Goal: Information Seeking & Learning: Check status

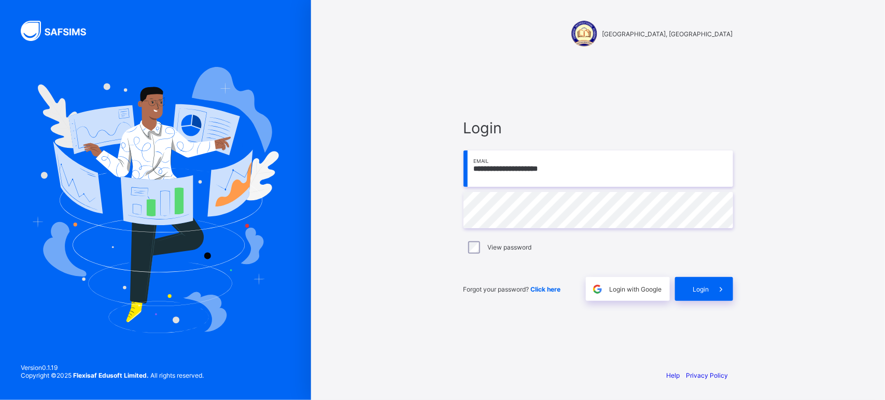
click at [557, 357] on div "**********" at bounding box center [598, 210] width 290 height 302
click at [691, 293] on div "Login" at bounding box center [704, 289] width 58 height 24
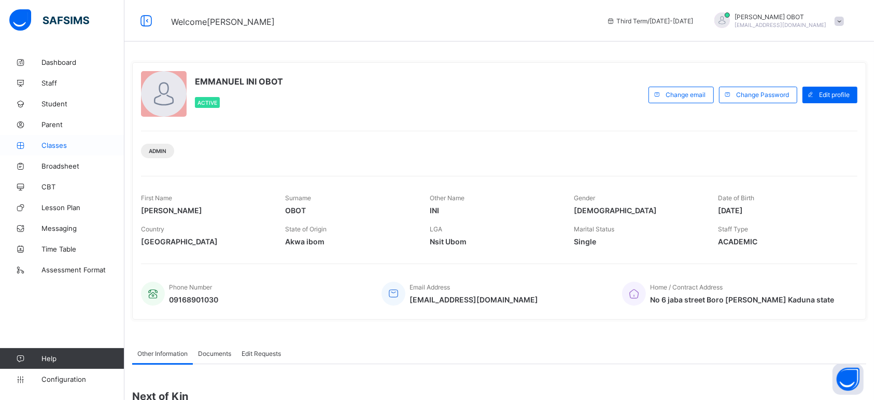
click at [89, 146] on span "Classes" at bounding box center [82, 145] width 83 height 8
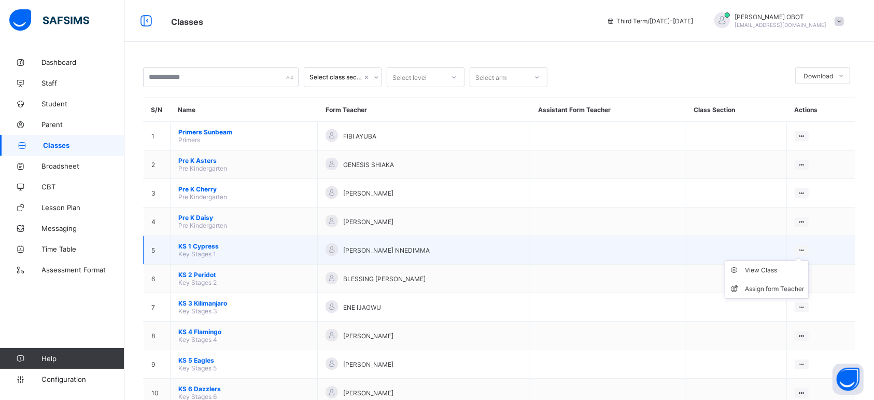
click at [809, 260] on ul "View Class Assign form Teacher" at bounding box center [767, 279] width 84 height 38
click at [802, 260] on ul "View Class Assign form Teacher" at bounding box center [767, 279] width 84 height 38
click at [791, 265] on div "View Class" at bounding box center [774, 270] width 59 height 10
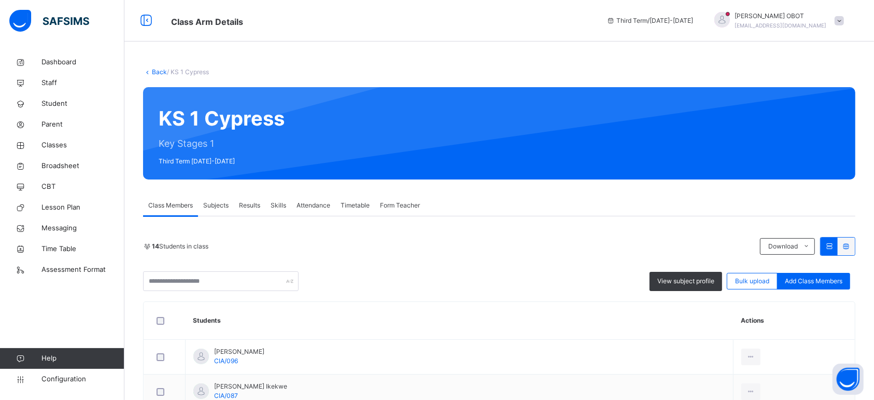
scroll to position [2, 0]
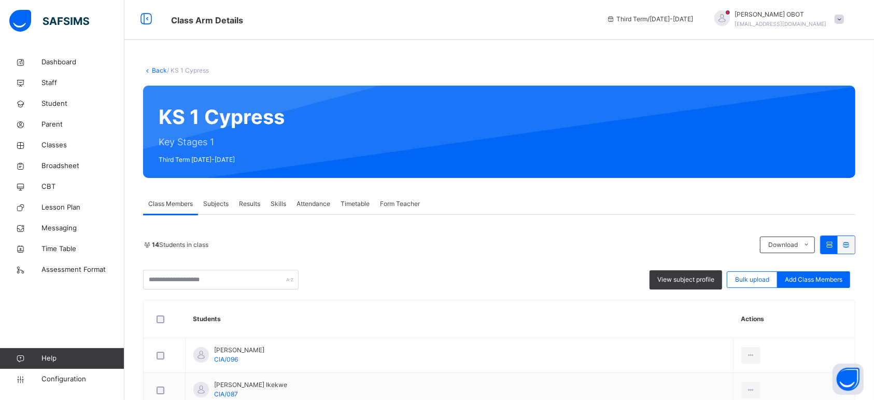
click at [448, 334] on th "Students" at bounding box center [460, 319] width 548 height 38
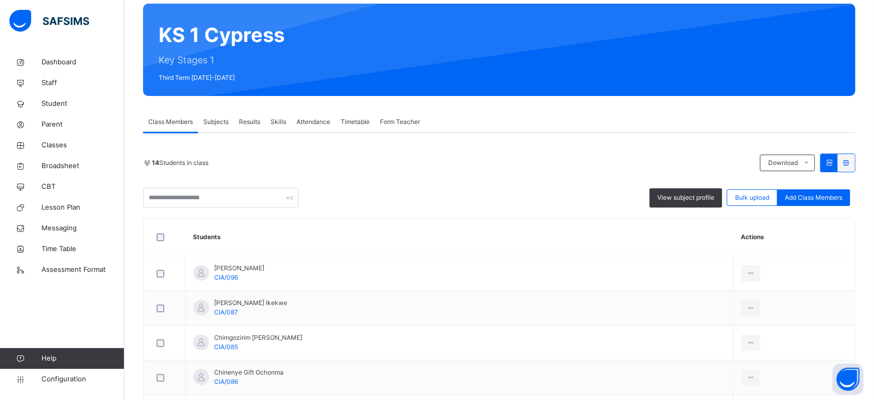
scroll to position [84, 0]
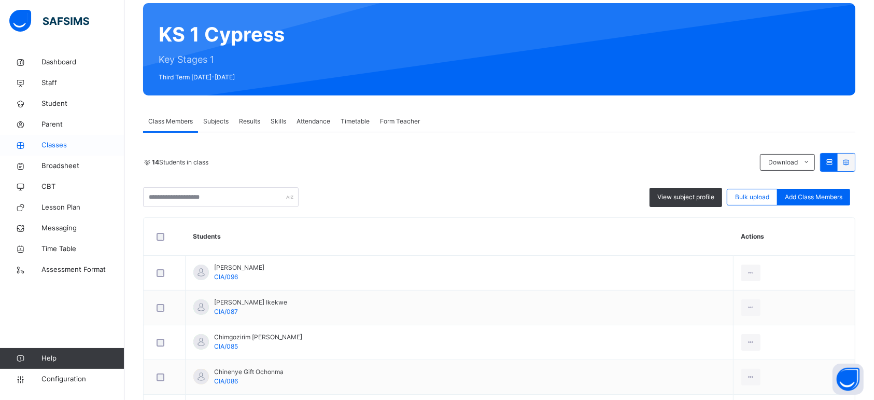
click at [66, 141] on span "Classes" at bounding box center [82, 145] width 83 height 10
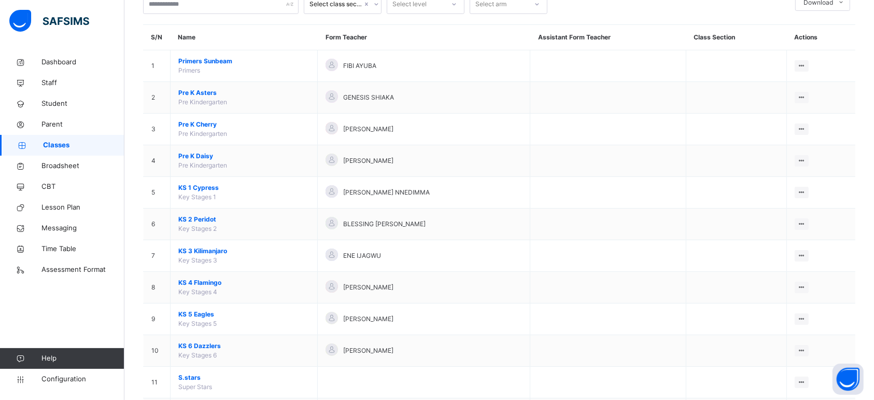
scroll to position [74, 0]
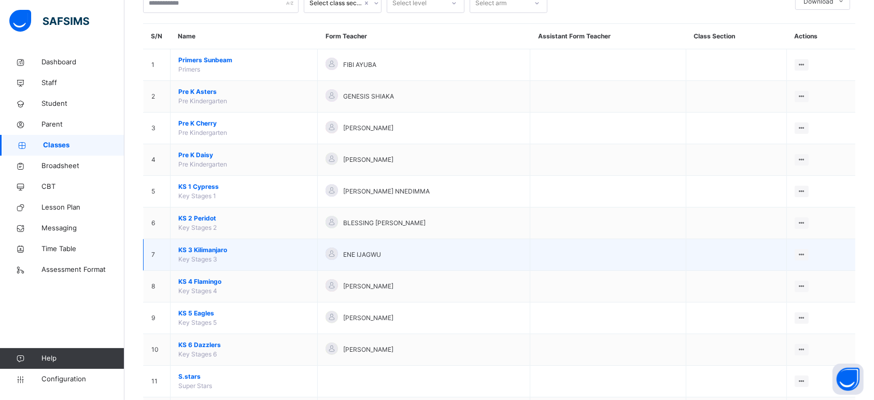
click at [385, 253] on div "ENE IJAGWU" at bounding box center [424, 254] width 197 height 15
click at [799, 275] on div "View Class" at bounding box center [774, 275] width 59 height 10
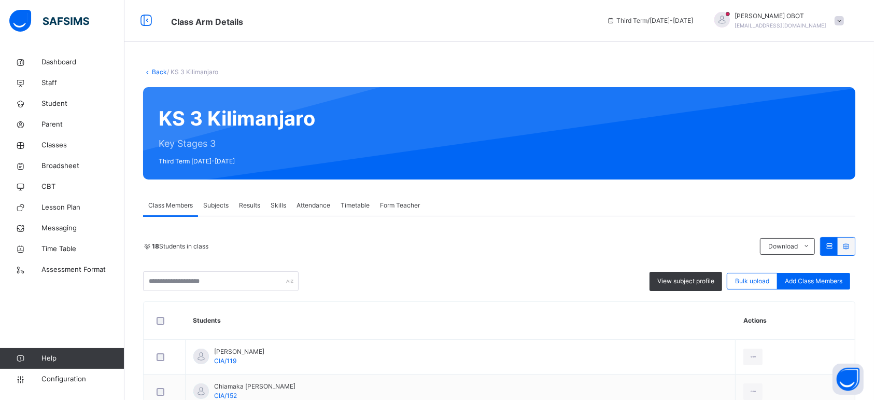
click at [146, 76] on div "Back / KS 3 Kilimanjaro" at bounding box center [499, 71] width 712 height 9
click at [158, 68] on link "Back" at bounding box center [159, 72] width 15 height 8
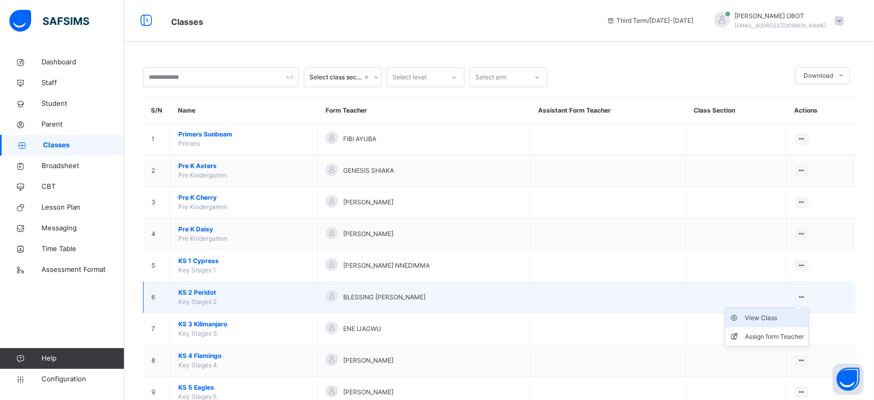
click at [802, 316] on div "View Class" at bounding box center [774, 318] width 59 height 10
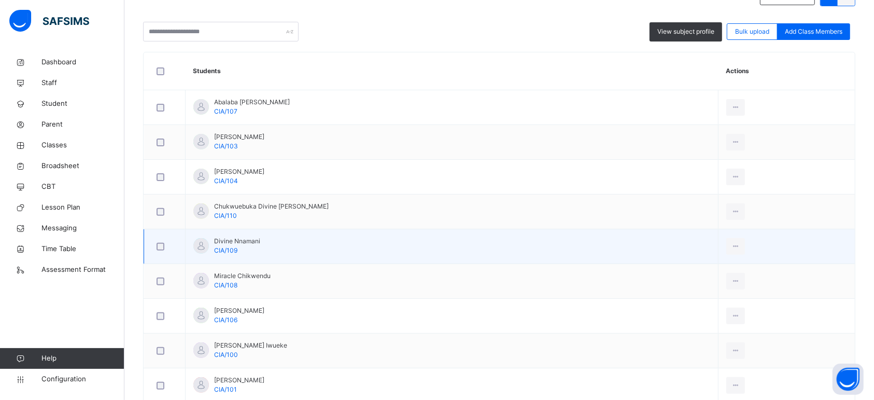
scroll to position [257, 0]
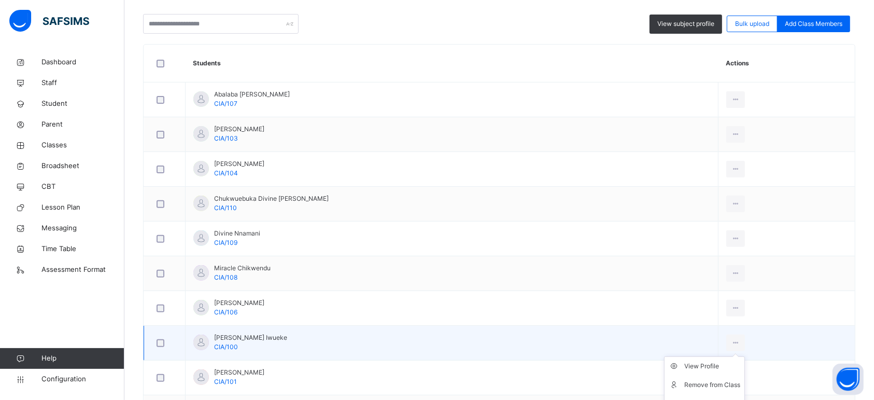
click at [720, 363] on ul "View Profile Remove from Class Transfer Student" at bounding box center [704, 384] width 81 height 57
click at [709, 368] on div "View Profile" at bounding box center [712, 366] width 56 height 10
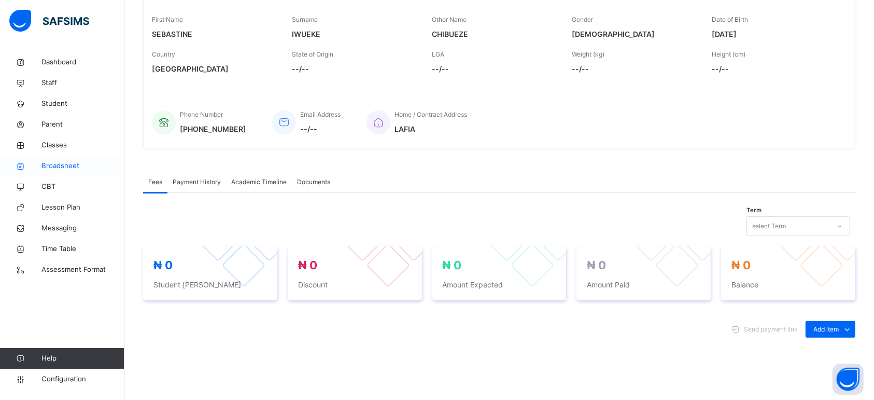
scroll to position [257, 0]
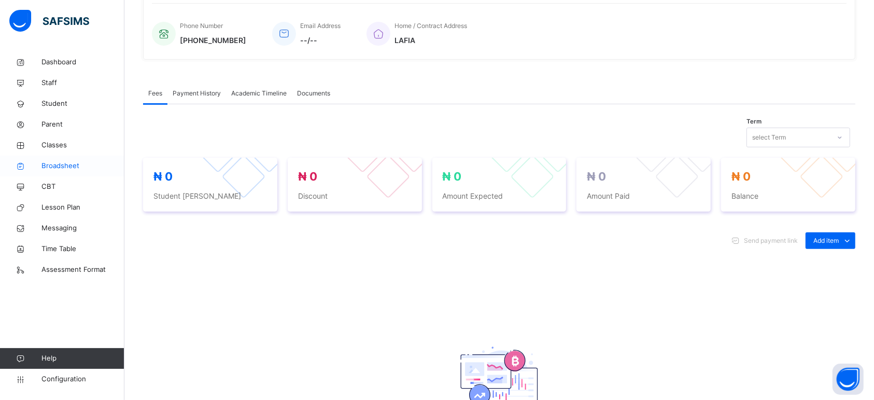
click at [63, 169] on span "Broadsheet" at bounding box center [82, 166] width 83 height 10
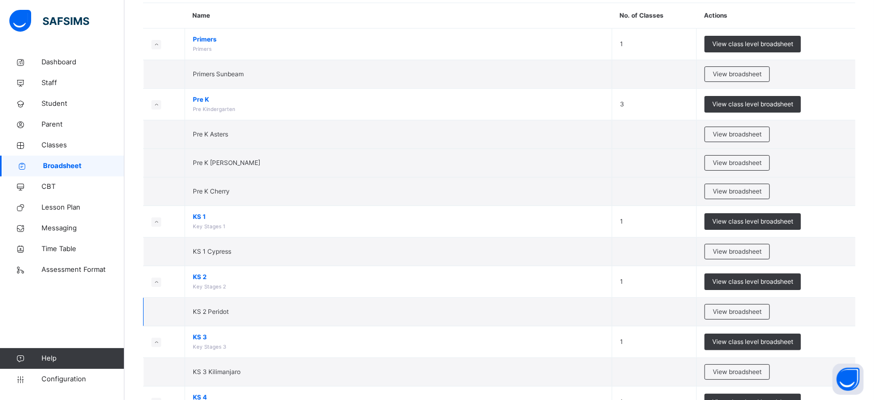
scroll to position [100, 0]
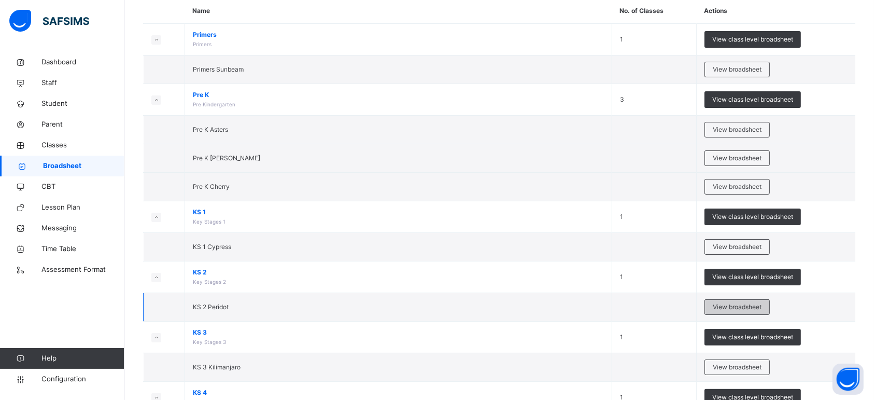
click at [732, 302] on span "View broadsheet" at bounding box center [737, 306] width 49 height 9
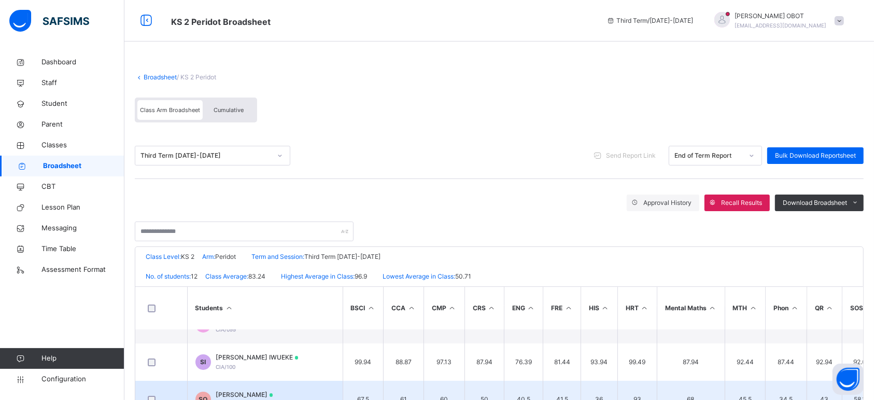
scroll to position [23, 0]
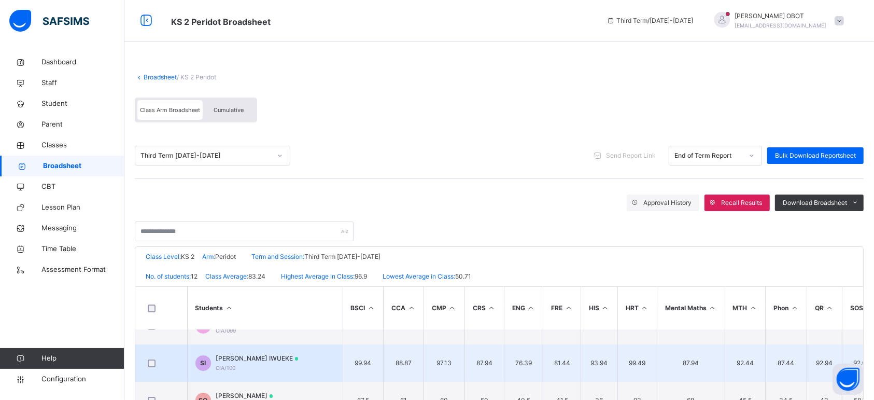
click at [273, 356] on span "[PERSON_NAME] IWUEKE" at bounding box center [257, 358] width 82 height 9
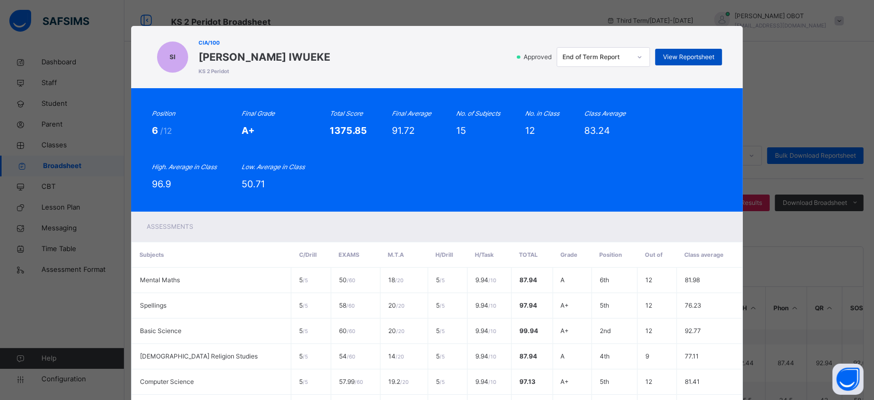
click at [704, 58] on span "View Reportsheet" at bounding box center [688, 56] width 51 height 9
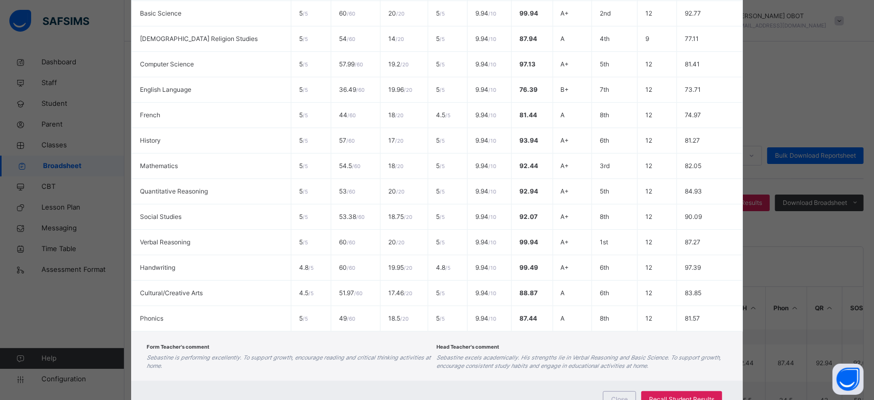
scroll to position [364, 0]
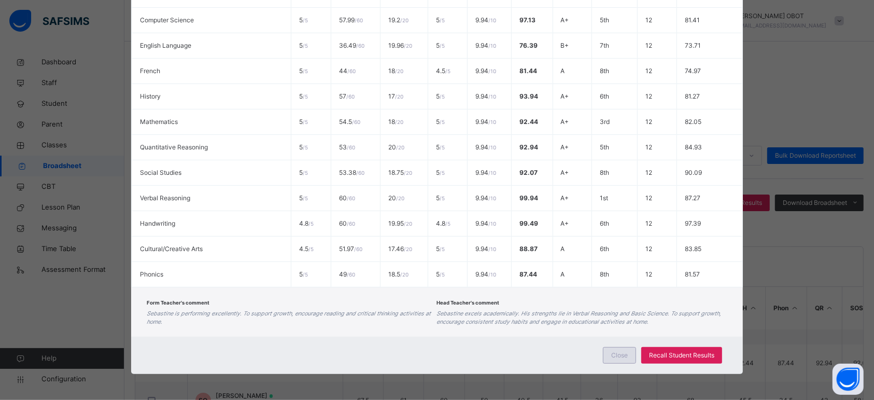
click at [631, 358] on div "Close" at bounding box center [619, 355] width 33 height 17
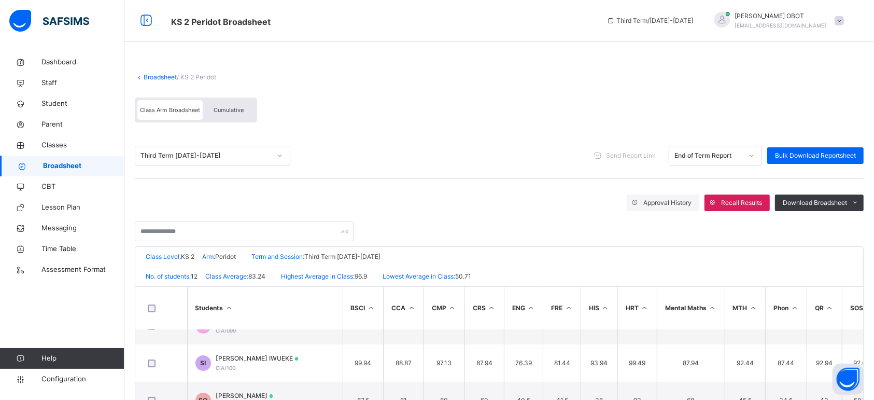
click at [99, 162] on span "Broadsheet" at bounding box center [83, 166] width 81 height 10
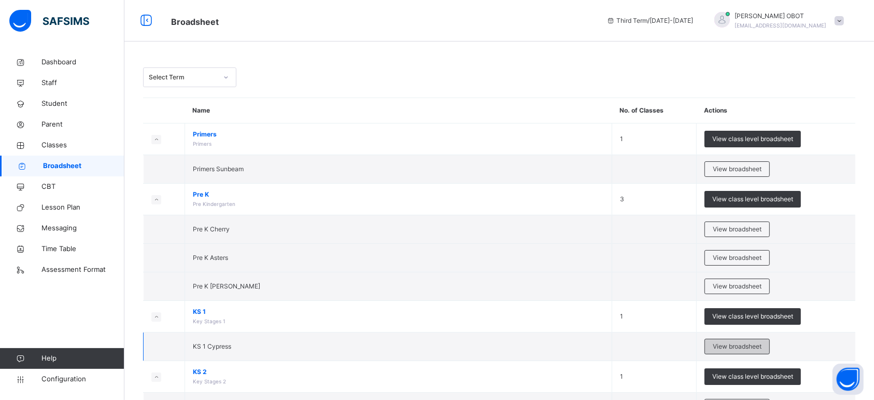
click at [731, 350] on span "View broadsheet" at bounding box center [737, 346] width 49 height 9
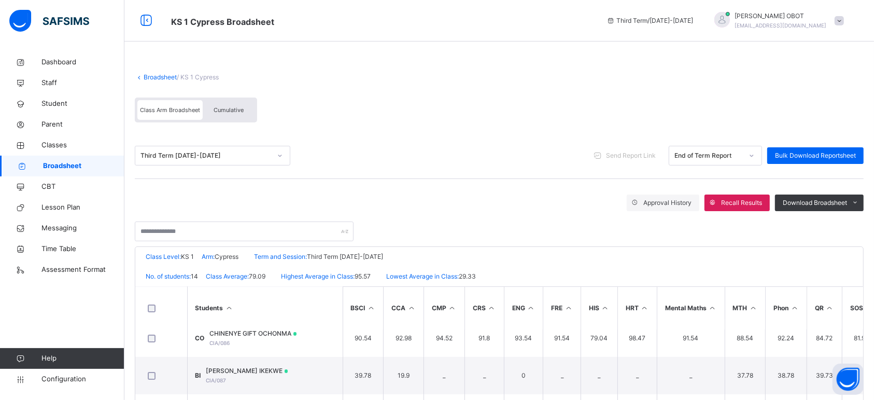
scroll to position [49, 0]
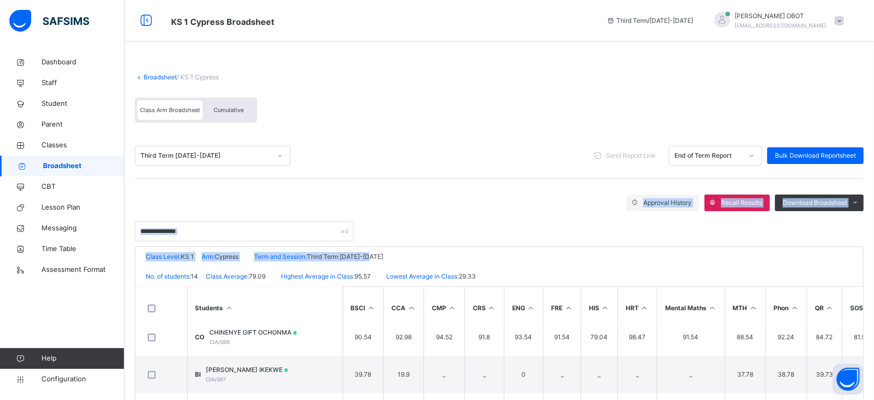
drag, startPoint x: 436, startPoint y: 256, endPoint x: 440, endPoint y: 183, distance: 72.7
click at [440, 183] on div "Broadsheet / KS 1 Cypress Class Arm Broadsheet Cumulative Third Term 2024-2025 …" at bounding box center [499, 309] width 750 height 515
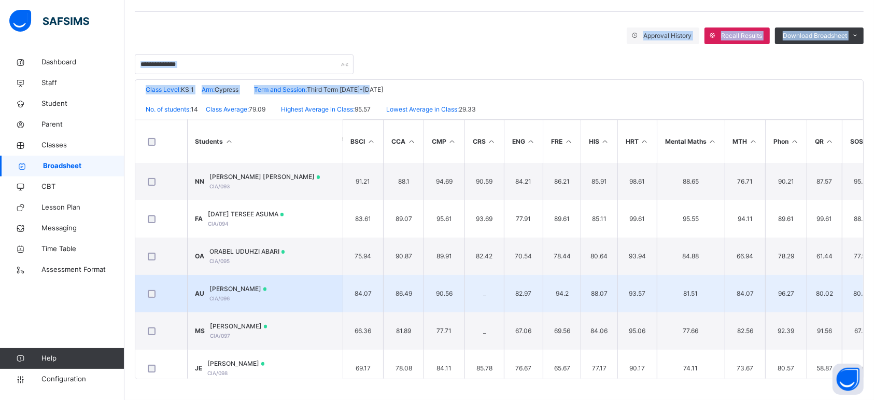
scroll to position [312, 0]
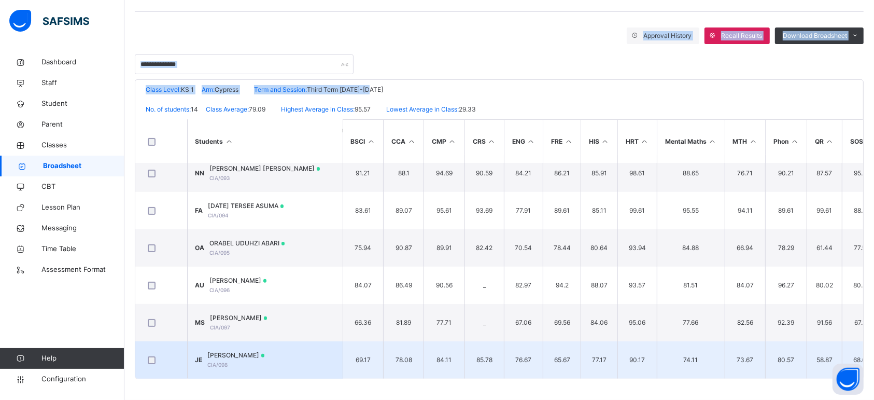
click at [265, 351] on span "JOHNGHEVOLOR JOHN EMORI" at bounding box center [236, 355] width 57 height 9
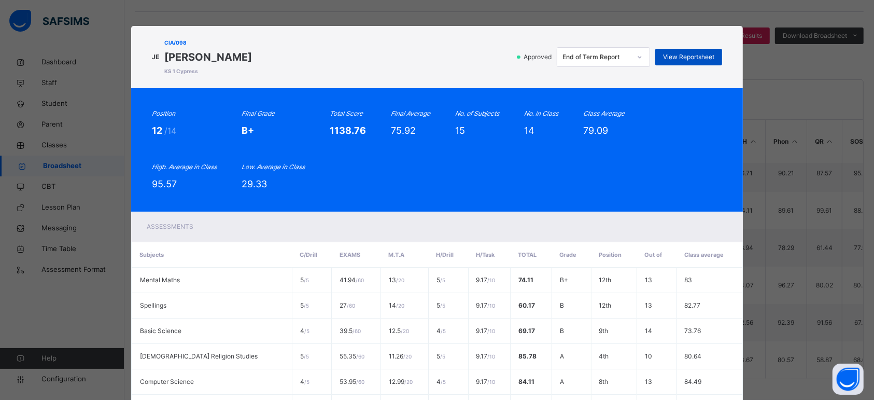
click at [701, 52] on span "View Reportsheet" at bounding box center [688, 56] width 51 height 9
click at [590, 22] on div "JE CIA/098 JOHNGHEVOLOR JOHN EMORI KS 1 Cypress Approved End of Term Report Vie…" at bounding box center [437, 200] width 874 height 400
click at [613, 7] on div "JE CIA/098 JOHNGHEVOLOR JOHN EMORI KS 1 Cypress Approved End of Term Report Vie…" at bounding box center [437, 200] width 874 height 400
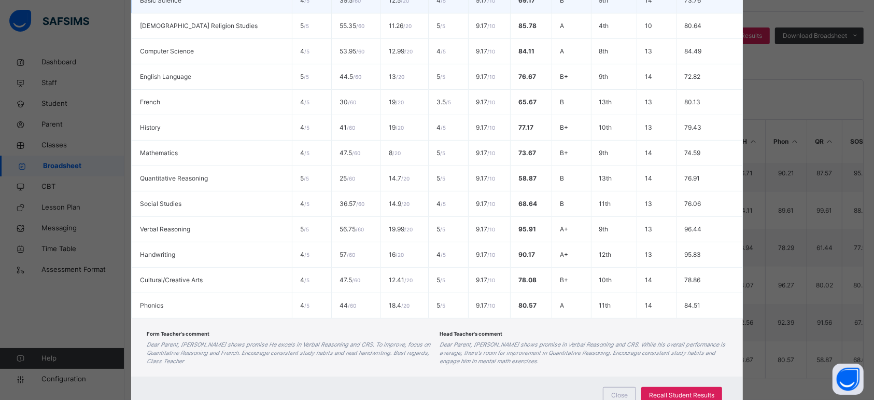
scroll to position [372, 0]
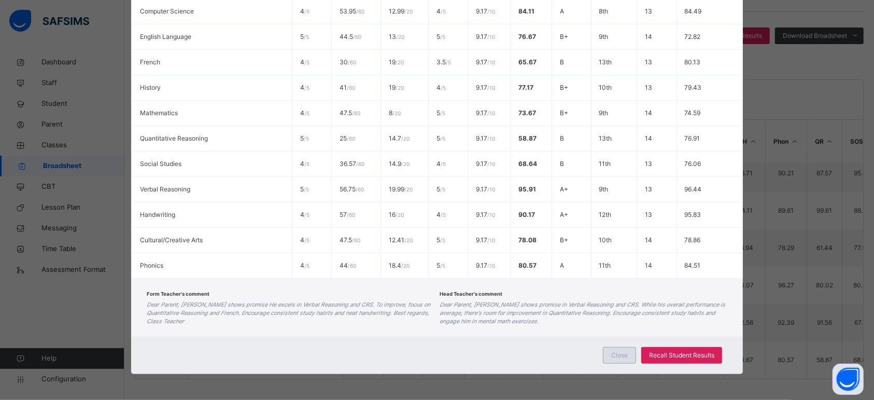
click at [628, 358] on span "Close" at bounding box center [619, 355] width 17 height 9
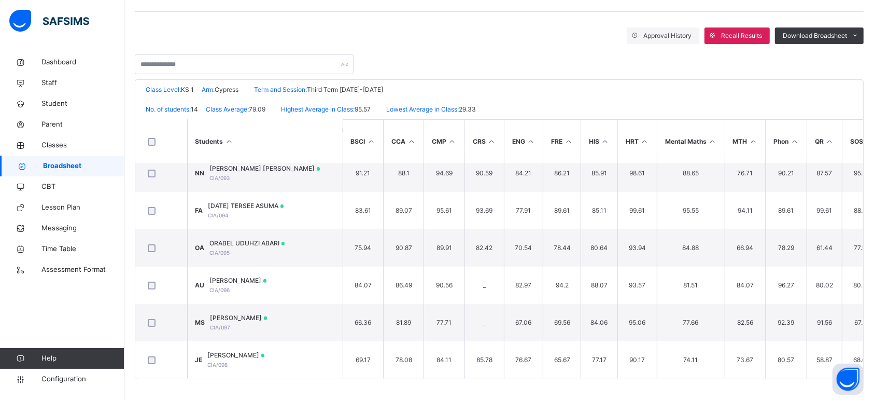
click at [58, 164] on span "Broadsheet" at bounding box center [83, 166] width 81 height 10
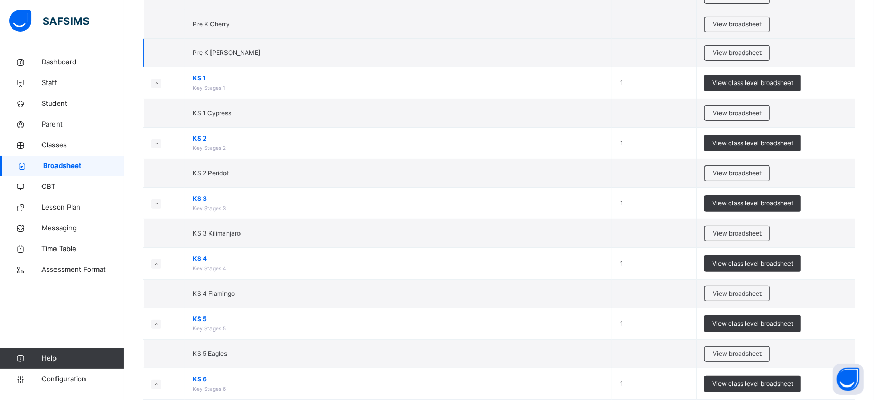
scroll to position [237, 0]
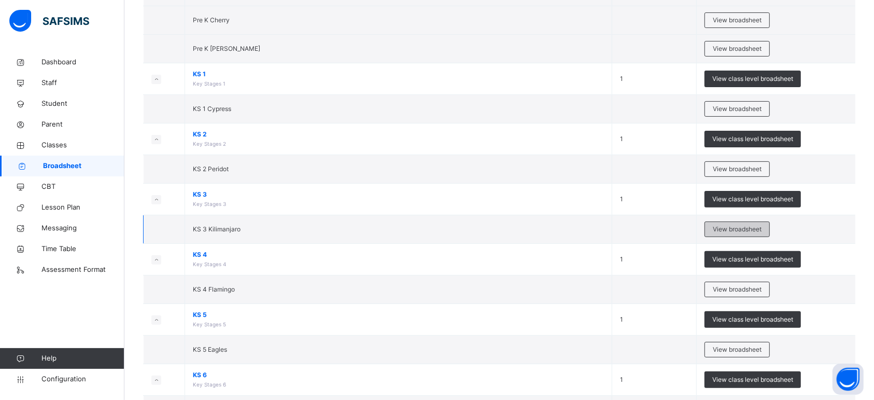
click at [736, 229] on span "View broadsheet" at bounding box center [737, 229] width 49 height 9
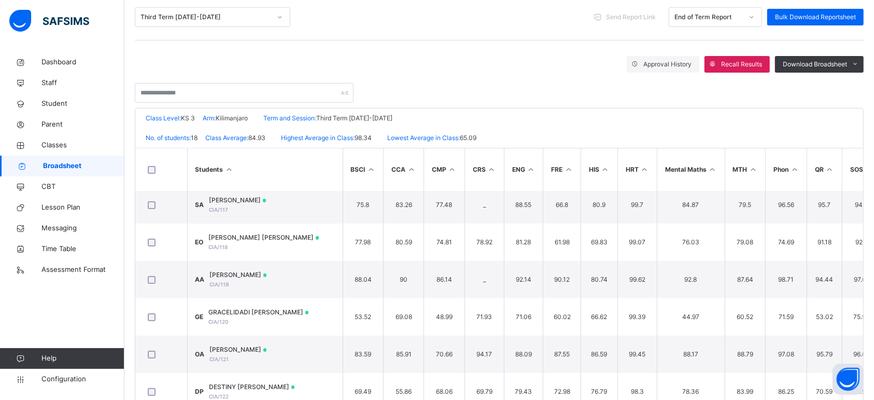
scroll to position [231, 0]
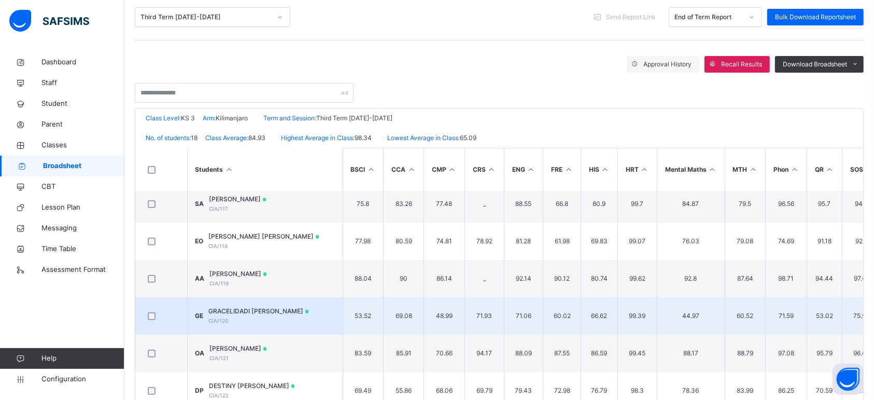
click at [270, 306] on span "GRACELIDADI JOHN EMORI" at bounding box center [259, 310] width 100 height 9
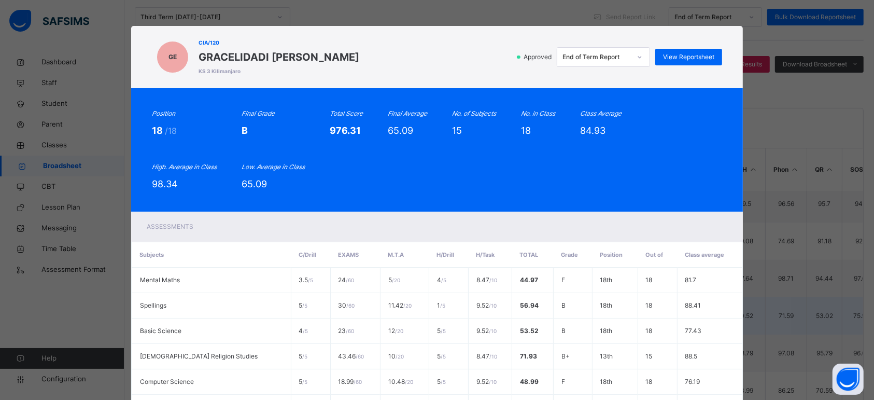
click at [291, 306] on td "5 / 5" at bounding box center [310, 305] width 39 height 25
click at [685, 55] on span "View Reportsheet" at bounding box center [688, 56] width 51 height 9
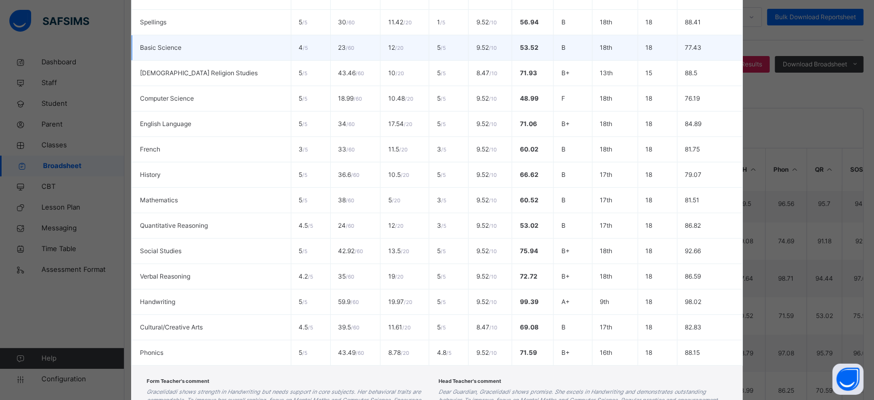
scroll to position [372, 0]
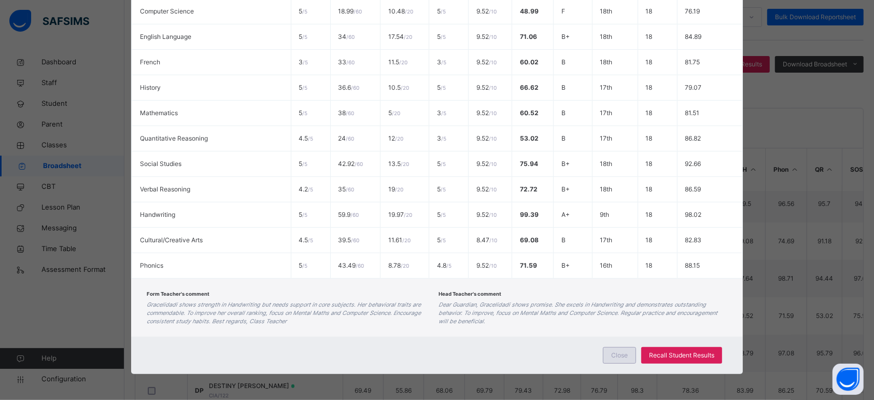
click at [619, 351] on span "Close" at bounding box center [619, 355] width 17 height 9
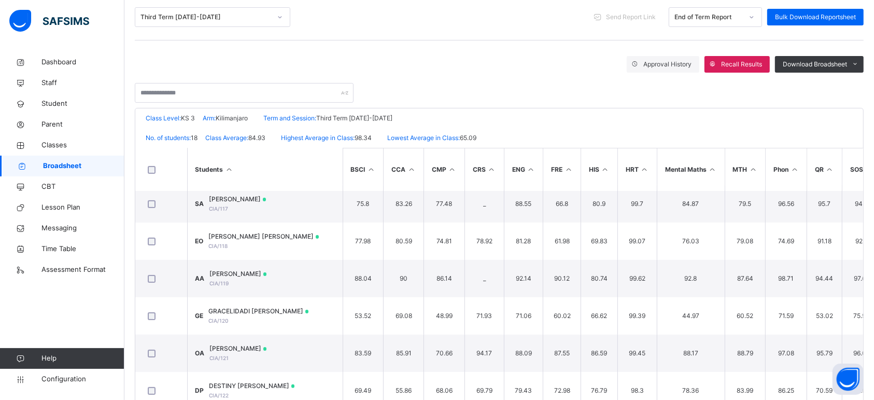
click at [99, 161] on span "Broadsheet" at bounding box center [83, 166] width 81 height 10
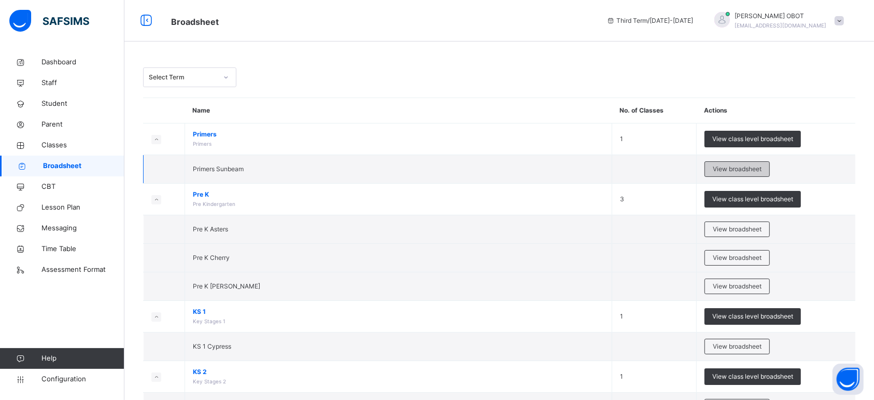
click at [755, 170] on span "View broadsheet" at bounding box center [737, 168] width 49 height 9
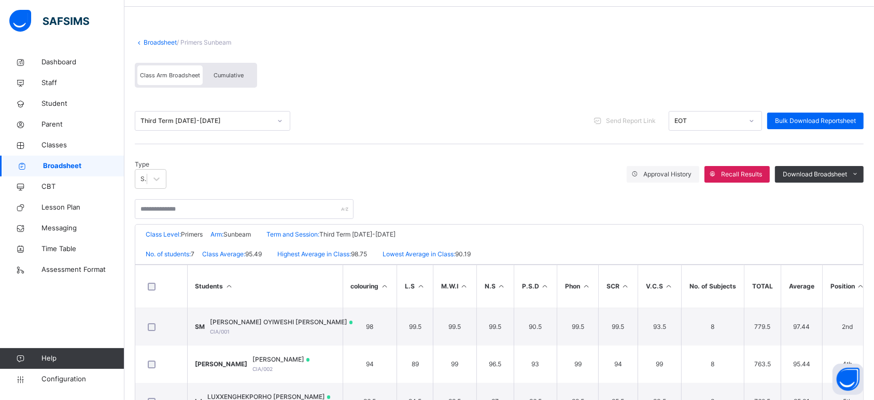
scroll to position [97, 0]
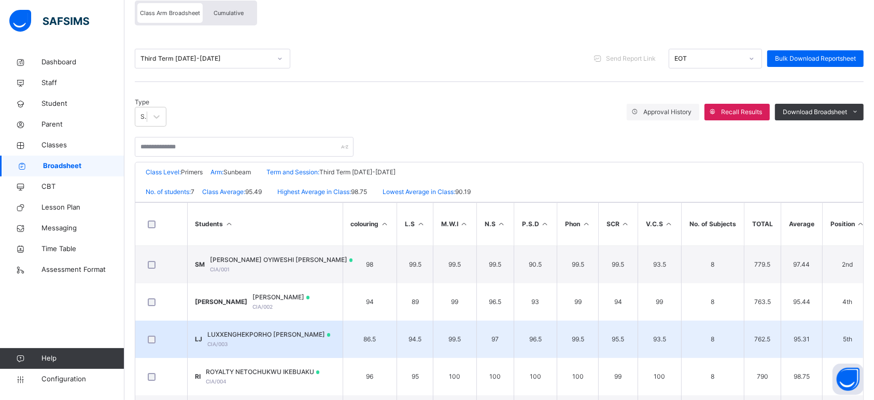
click at [288, 333] on div "LUXXENGHEKPORHO EMORI JOHN CIA/003" at bounding box center [269, 339] width 123 height 19
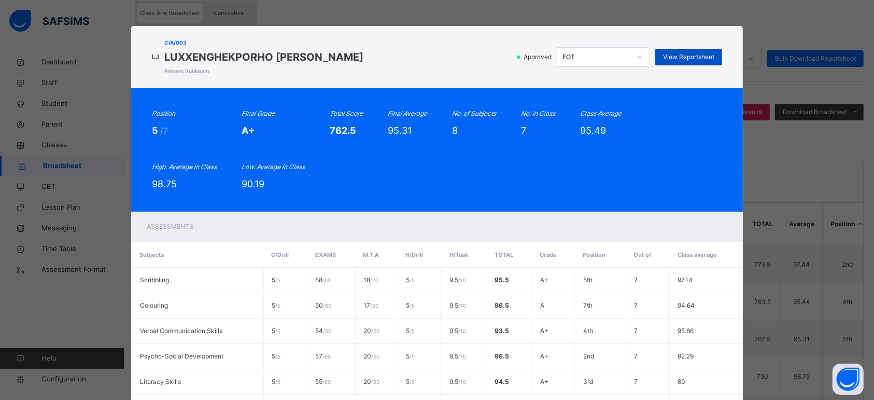
click at [675, 57] on span "View Reportsheet" at bounding box center [688, 56] width 51 height 9
